Goal: Task Accomplishment & Management: Use online tool/utility

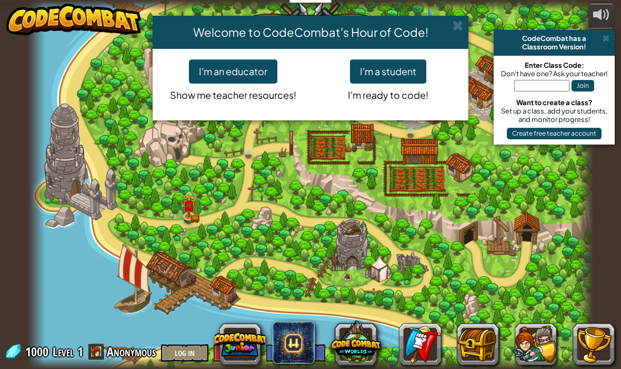
click at [370, 81] on button "I'm a student" at bounding box center [388, 71] width 76 height 24
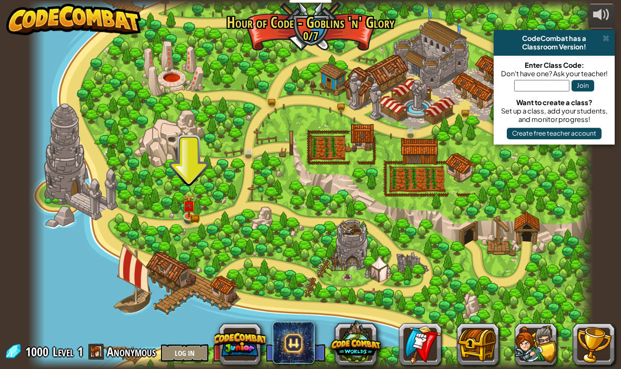
click at [186, 214] on img at bounding box center [189, 206] width 14 height 23
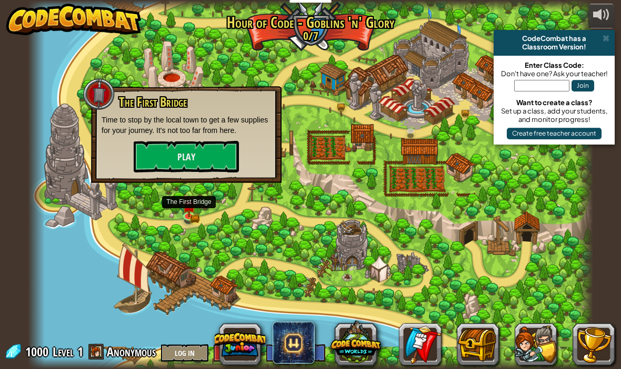
click at [162, 153] on button "Play" at bounding box center [186, 157] width 105 height 32
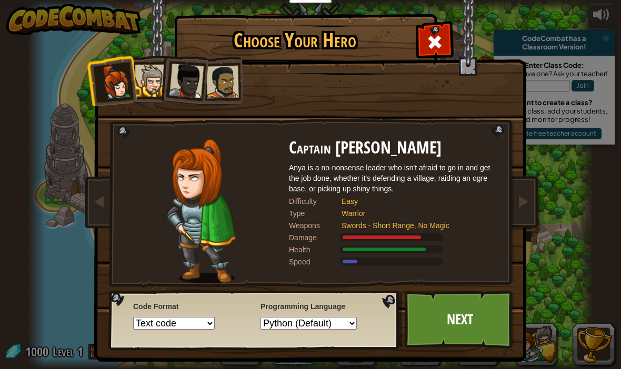
click at [433, 316] on link "Next" at bounding box center [460, 320] width 110 height 58
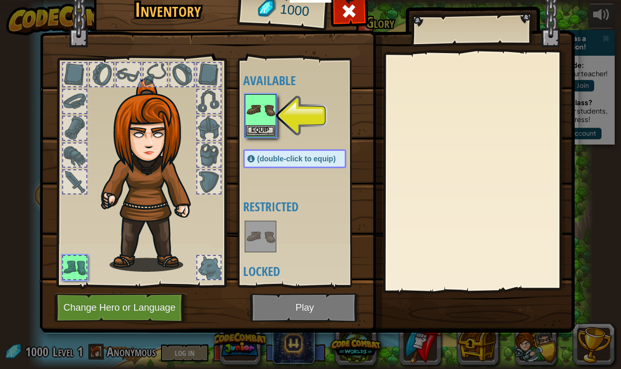
click at [257, 126] on button "Equip" at bounding box center [260, 130] width 29 height 11
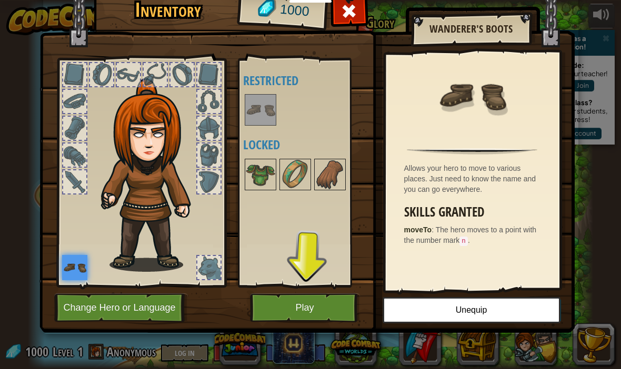
click at [212, 182] on div at bounding box center [208, 181] width 23 height 23
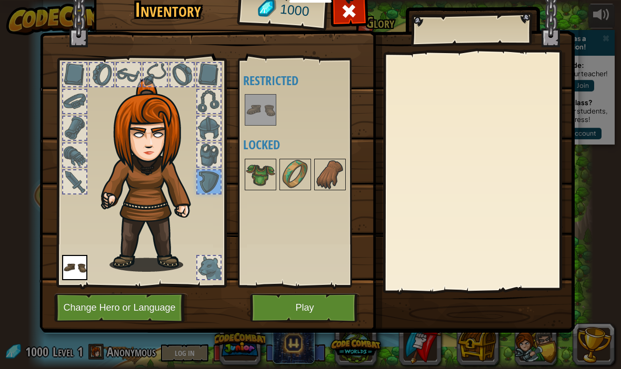
click at [77, 103] on div at bounding box center [74, 101] width 23 height 23
click at [208, 264] on div at bounding box center [208, 267] width 23 height 23
click at [126, 314] on button "Change Hero or Language" at bounding box center [121, 308] width 134 height 29
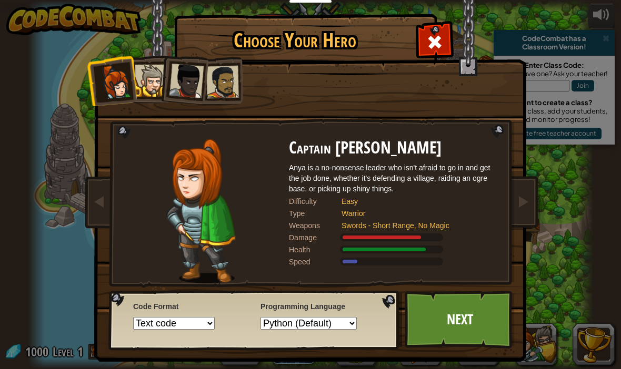
click at [143, 83] on div at bounding box center [151, 81] width 32 height 32
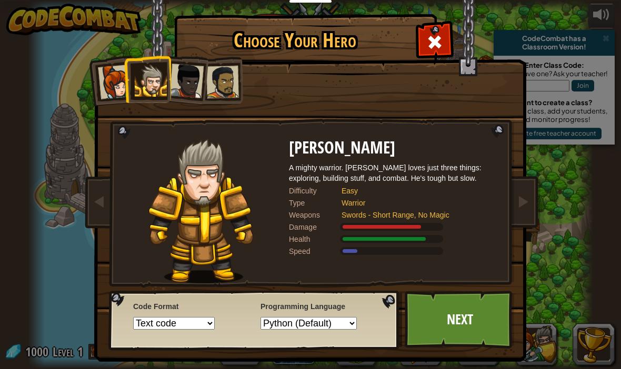
click at [182, 90] on div at bounding box center [186, 81] width 35 height 35
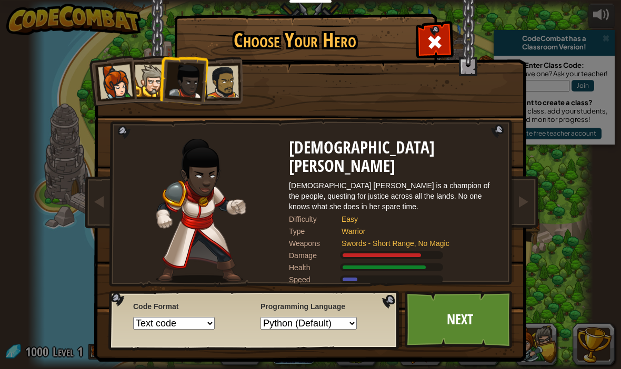
click at [102, 82] on div at bounding box center [115, 82] width 35 height 35
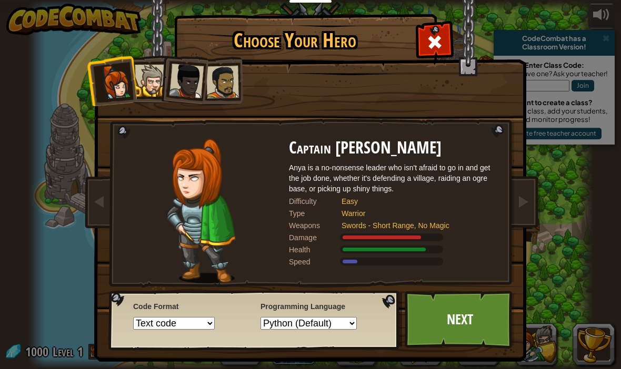
click at [150, 82] on div at bounding box center [151, 81] width 32 height 32
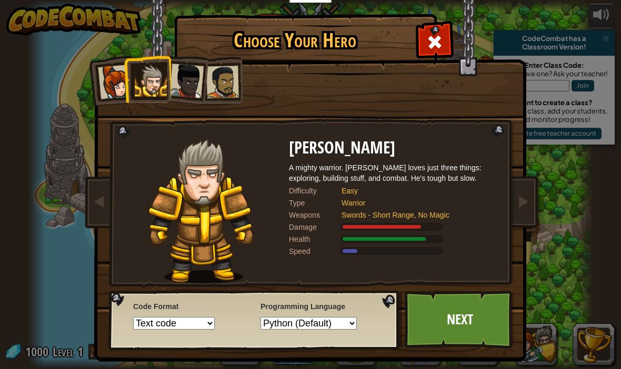
click at [189, 85] on div at bounding box center [186, 81] width 35 height 35
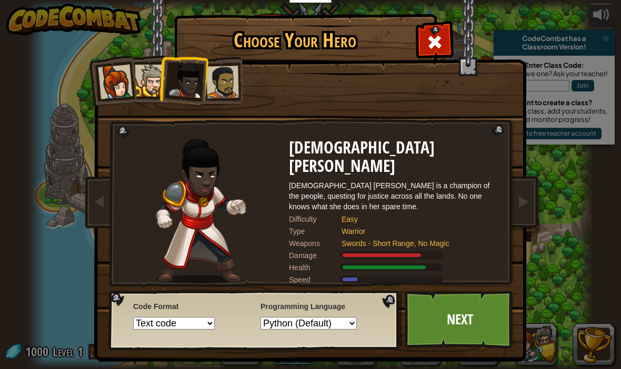
click at [107, 87] on div at bounding box center [115, 82] width 35 height 35
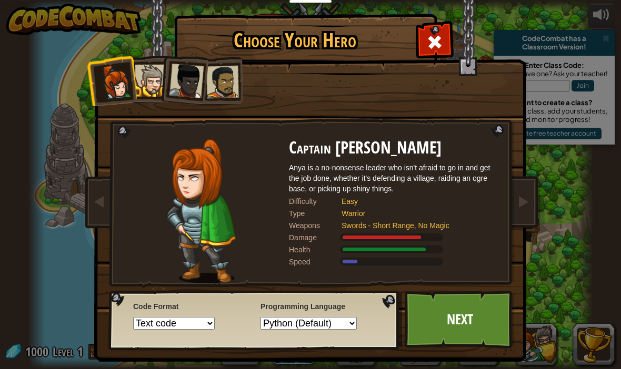
click at [217, 83] on div at bounding box center [222, 82] width 33 height 33
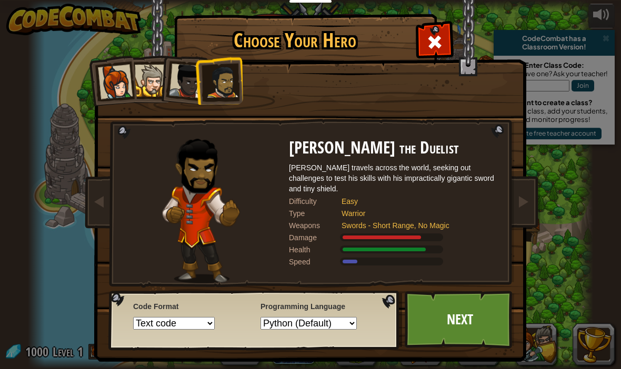
click at [147, 87] on div at bounding box center [151, 81] width 32 height 32
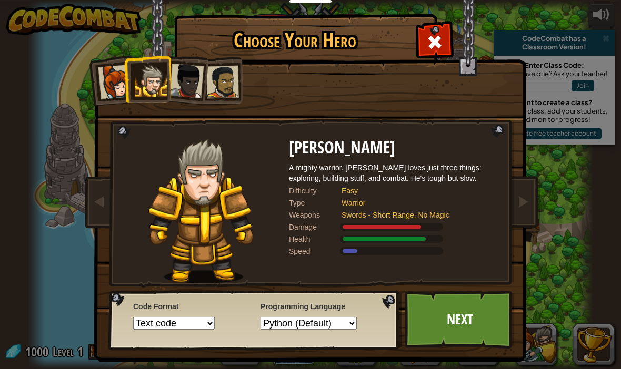
click at [443, 334] on link "Next" at bounding box center [460, 320] width 110 height 58
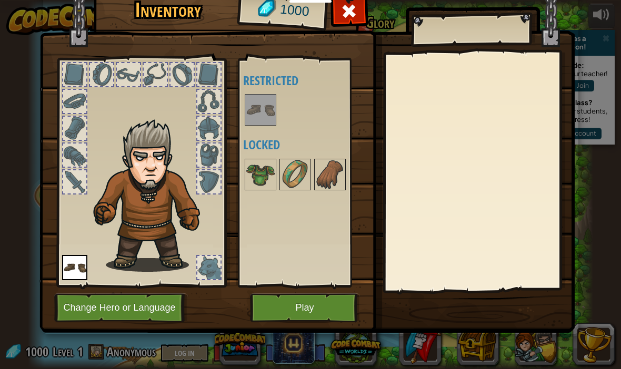
click at [67, 265] on img at bounding box center [74, 267] width 25 height 25
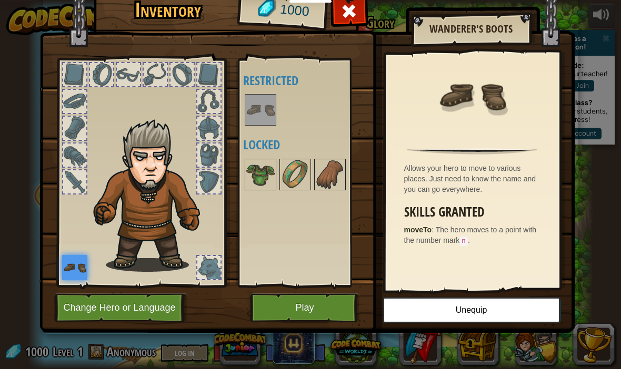
click at [258, 240] on div "Available Equip (double-click to equip) Restricted Locked" at bounding box center [305, 172] width 124 height 219
click at [280, 317] on button "Play" at bounding box center [305, 308] width 110 height 29
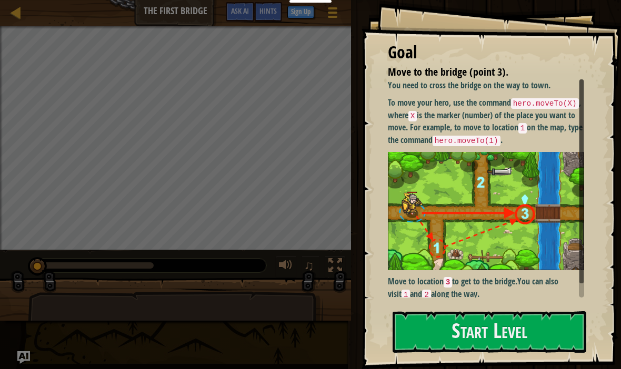
click at [410, 338] on button "Start Level" at bounding box center [490, 333] width 194 height 42
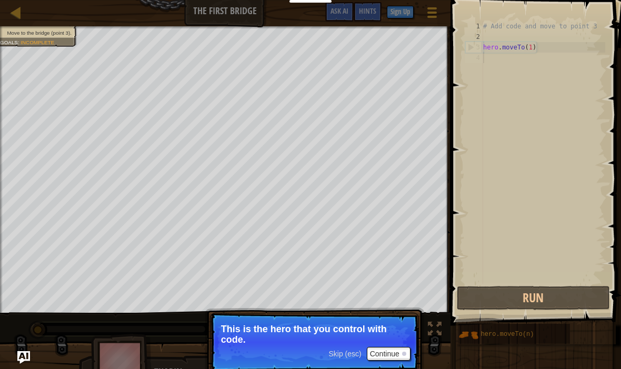
click at [388, 349] on button "Continue" at bounding box center [389, 354] width 44 height 14
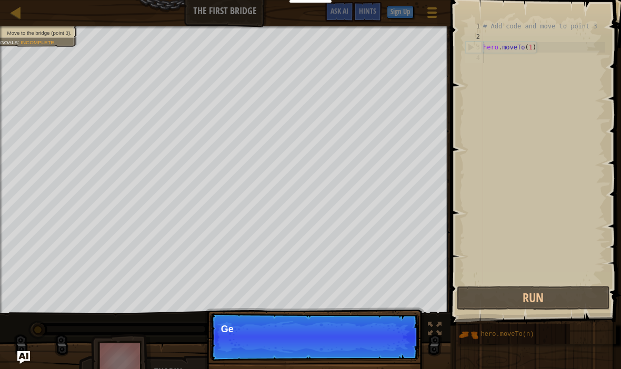
scroll to position [5, 0]
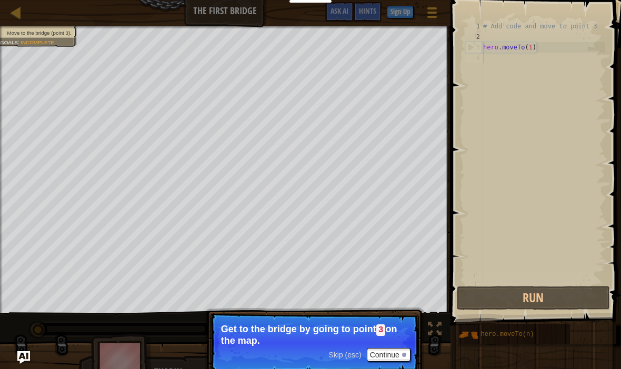
click at [384, 353] on button "Continue" at bounding box center [389, 355] width 44 height 14
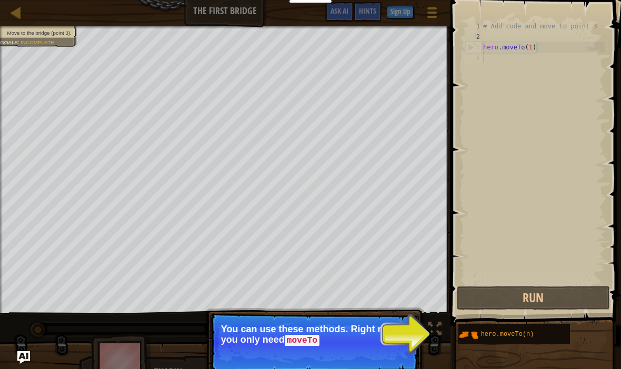
click at [477, 336] on img at bounding box center [468, 335] width 20 height 20
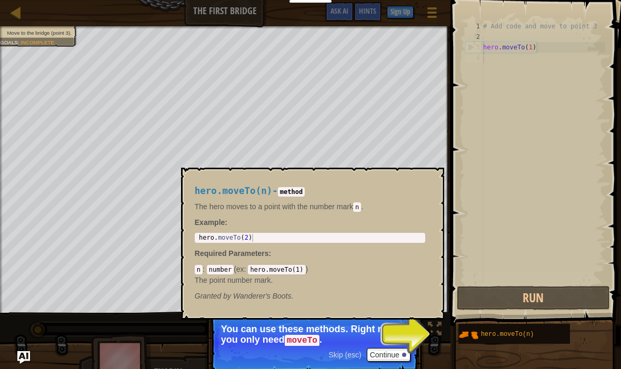
click at [479, 337] on div "hero.moveTo(n)" at bounding box center [520, 334] width 85 height 20
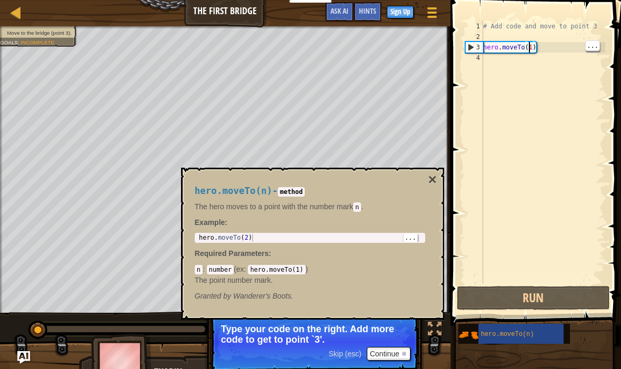
click at [533, 49] on div "# Add code and move to point 3 hero . moveTo ( 1 )" at bounding box center [543, 163] width 124 height 284
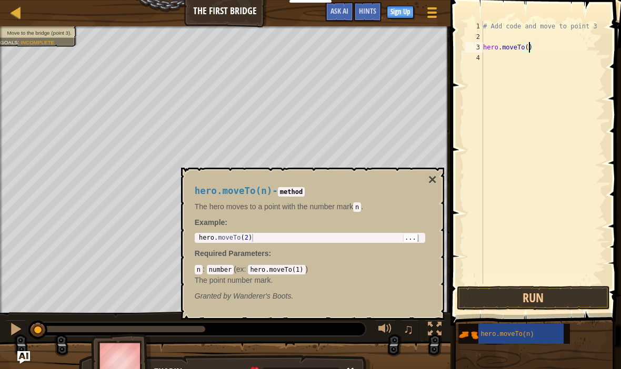
type textarea "hero.moveTo(3)"
click at [587, 51] on div "..." at bounding box center [592, 46] width 15 height 11
click at [514, 119] on div "# Add code and move to point 3 hero . moveTo ( 3 )" at bounding box center [543, 163] width 124 height 284
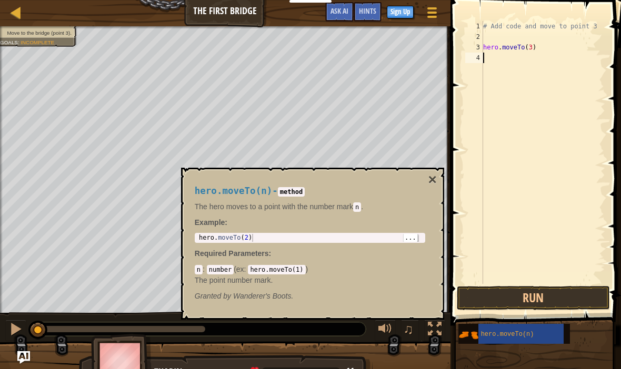
click at [460, 115] on span at bounding box center [536, 147] width 179 height 357
click at [17, 32] on span "Move to the bridge (point 3)." at bounding box center [39, 33] width 65 height 6
click at [15, 12] on div at bounding box center [15, 12] width 13 height 13
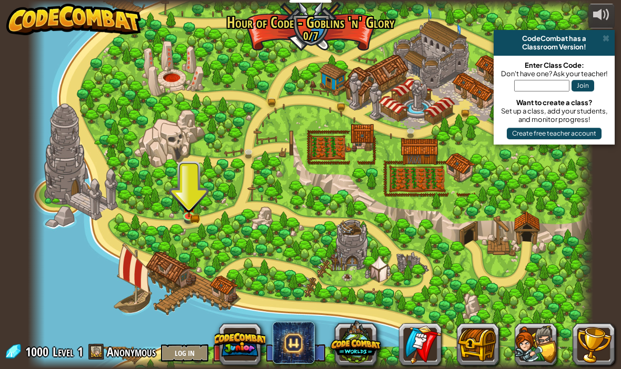
click at [385, 91] on div at bounding box center [310, 184] width 565 height 369
